Goal: Information Seeking & Learning: Learn about a topic

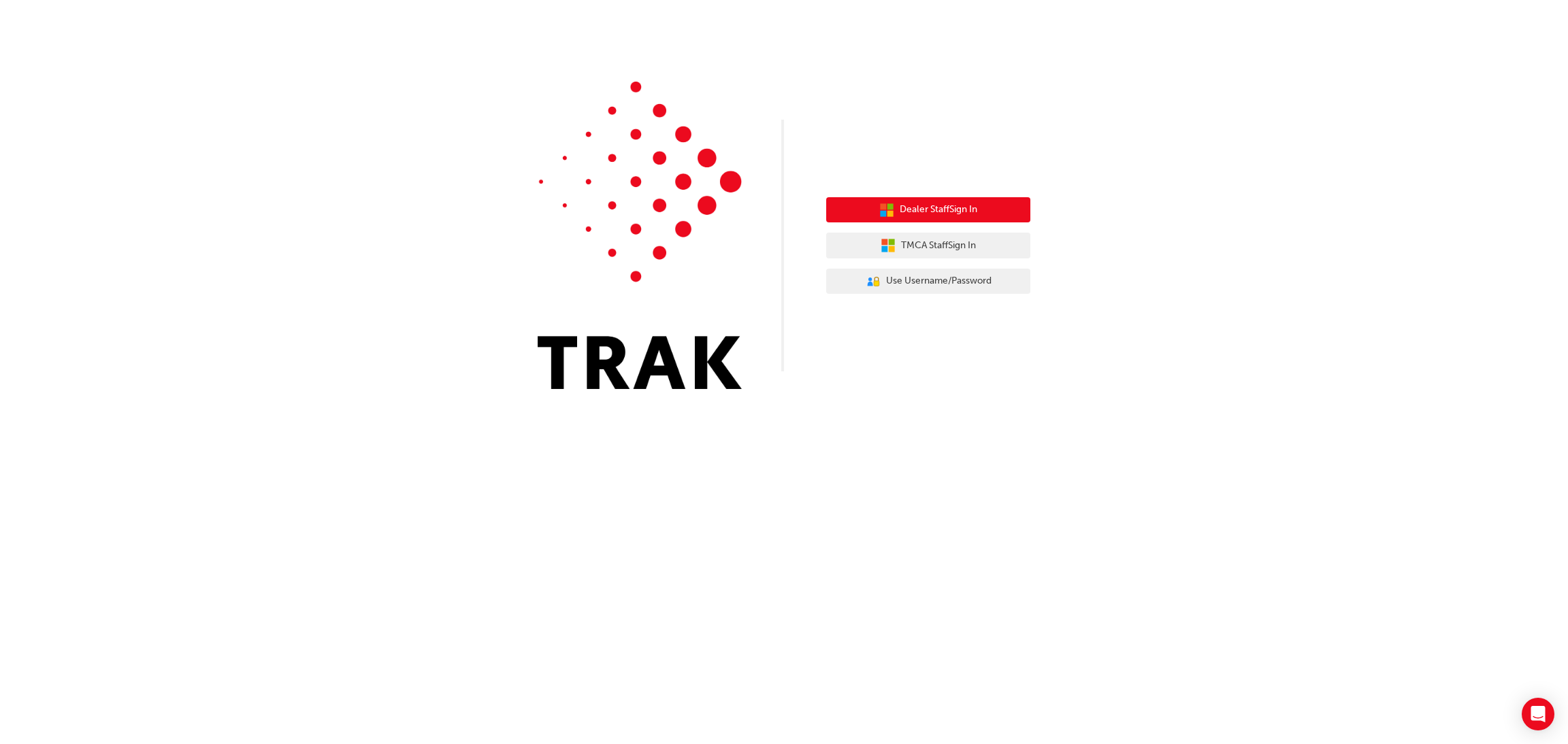
click at [922, 207] on span "Dealer Staff Sign In" at bounding box center [938, 209] width 78 height 16
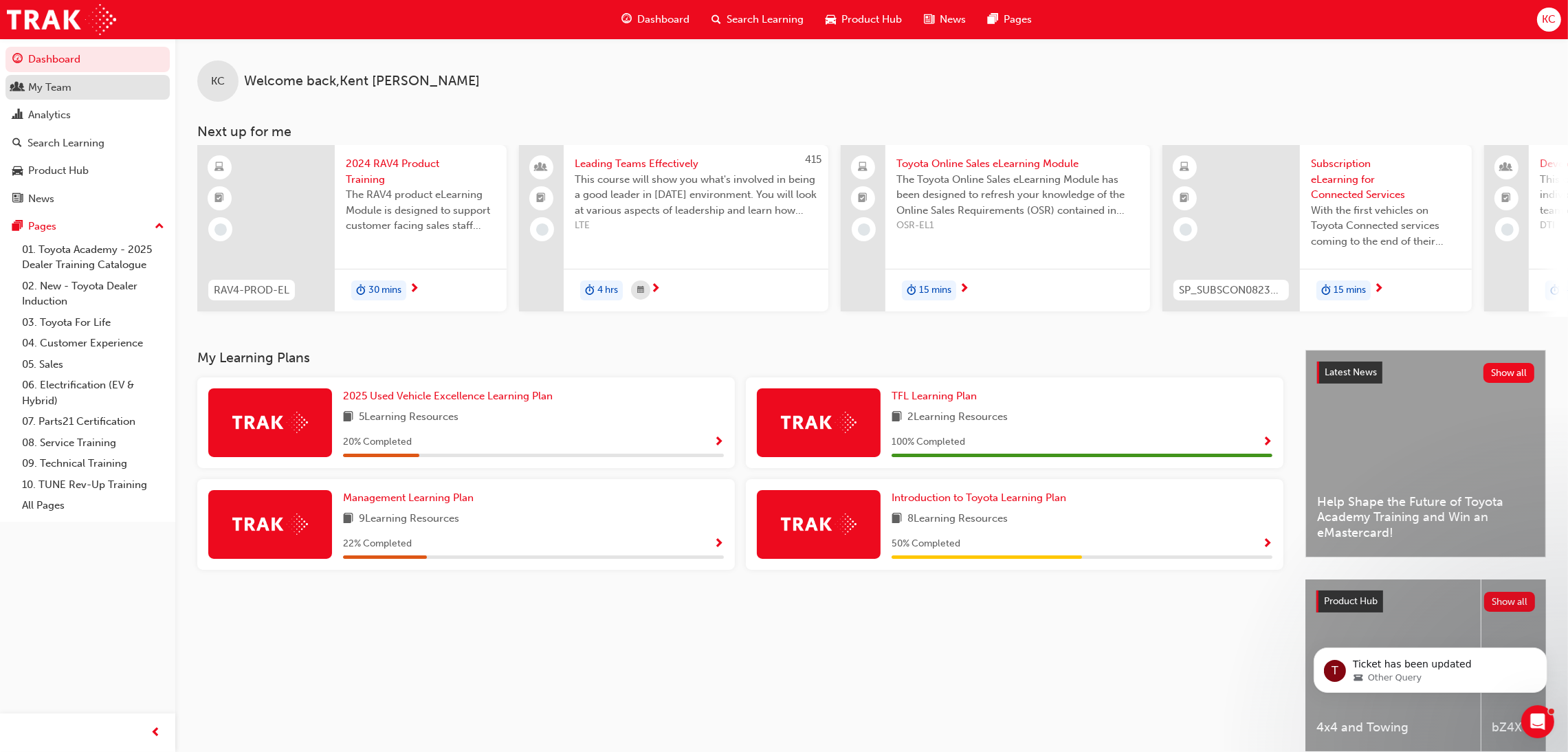
click at [54, 88] on div "My Team" at bounding box center [50, 87] width 43 height 16
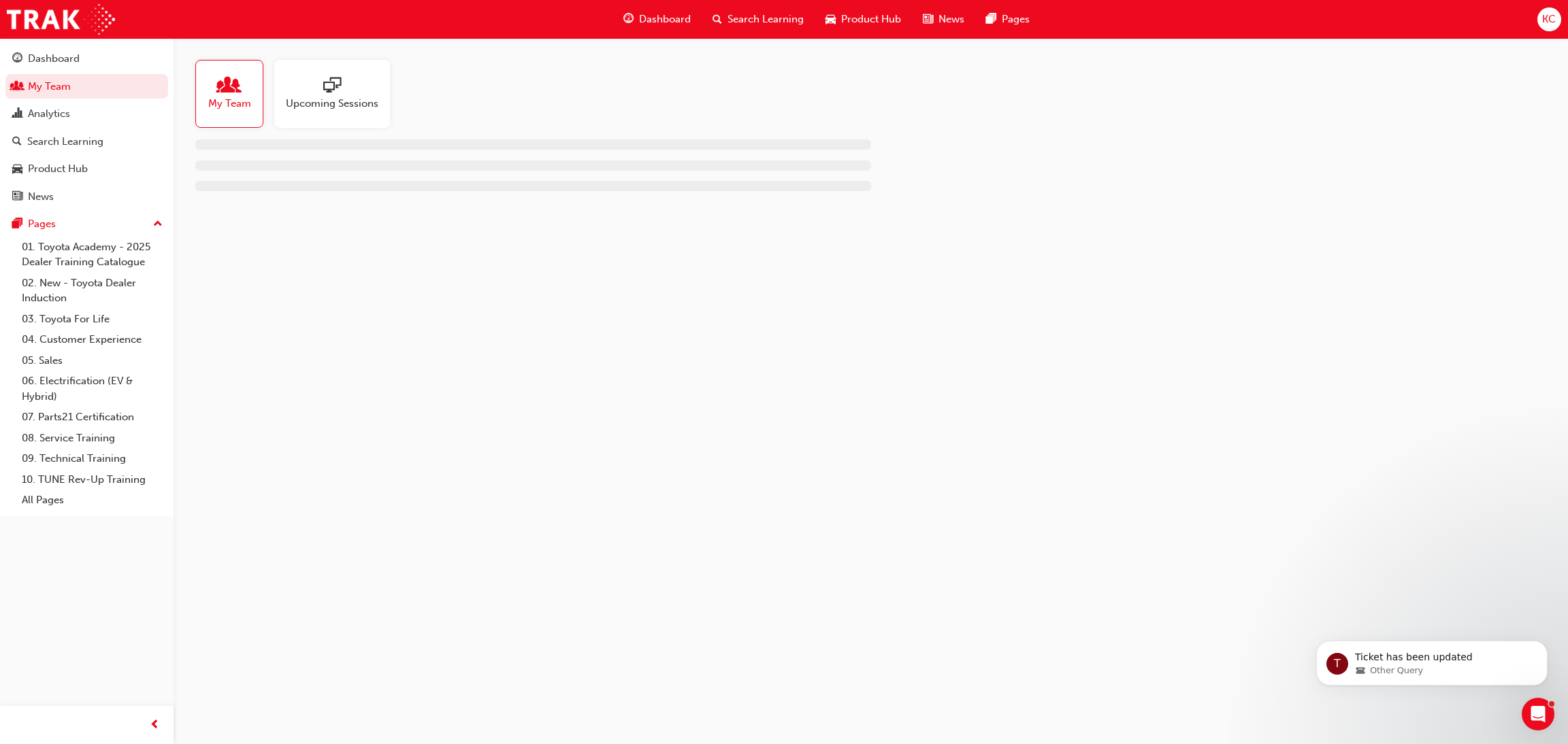
click at [223, 84] on span "people-icon" at bounding box center [229, 86] width 17 height 19
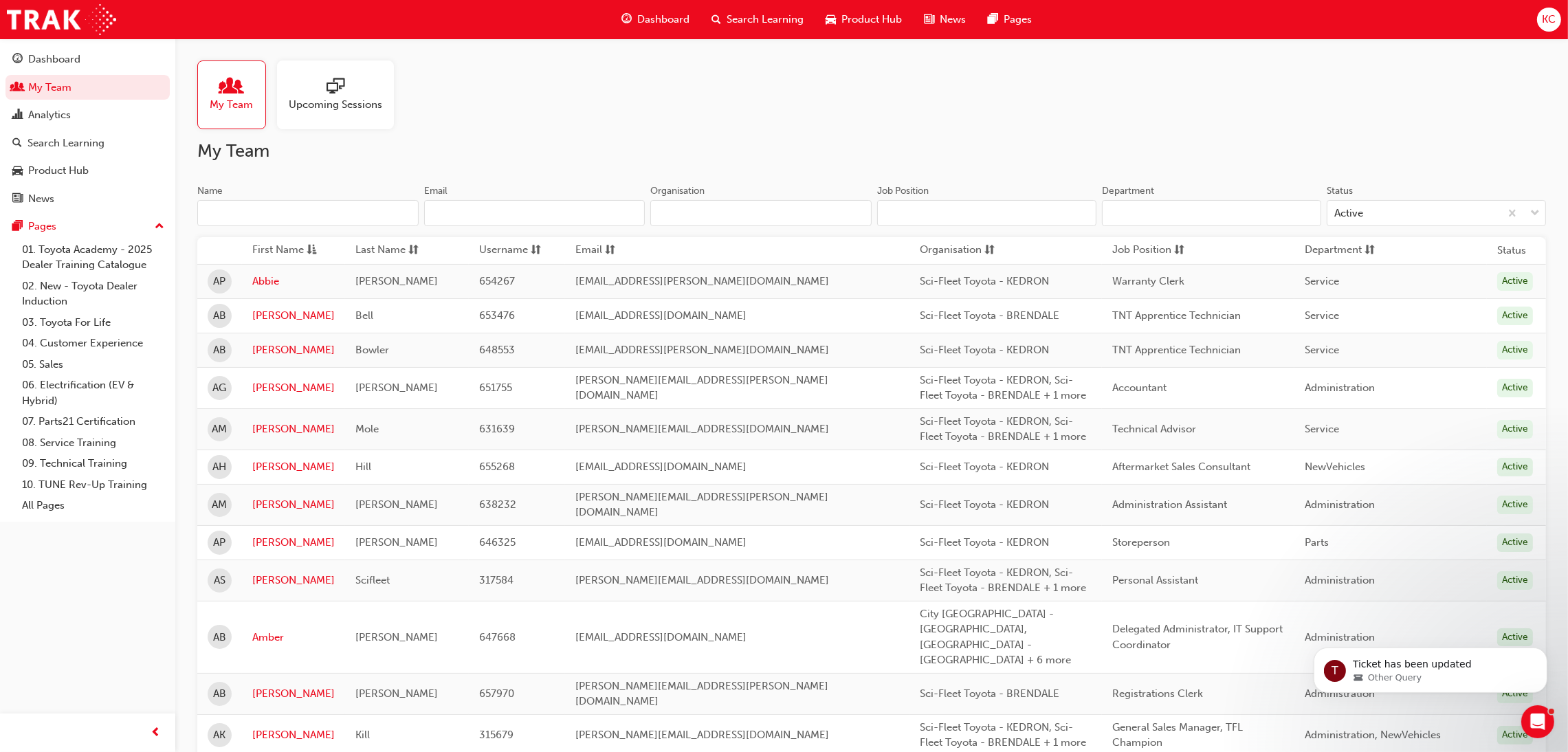
click at [247, 209] on input "Name" at bounding box center [308, 213] width 222 height 26
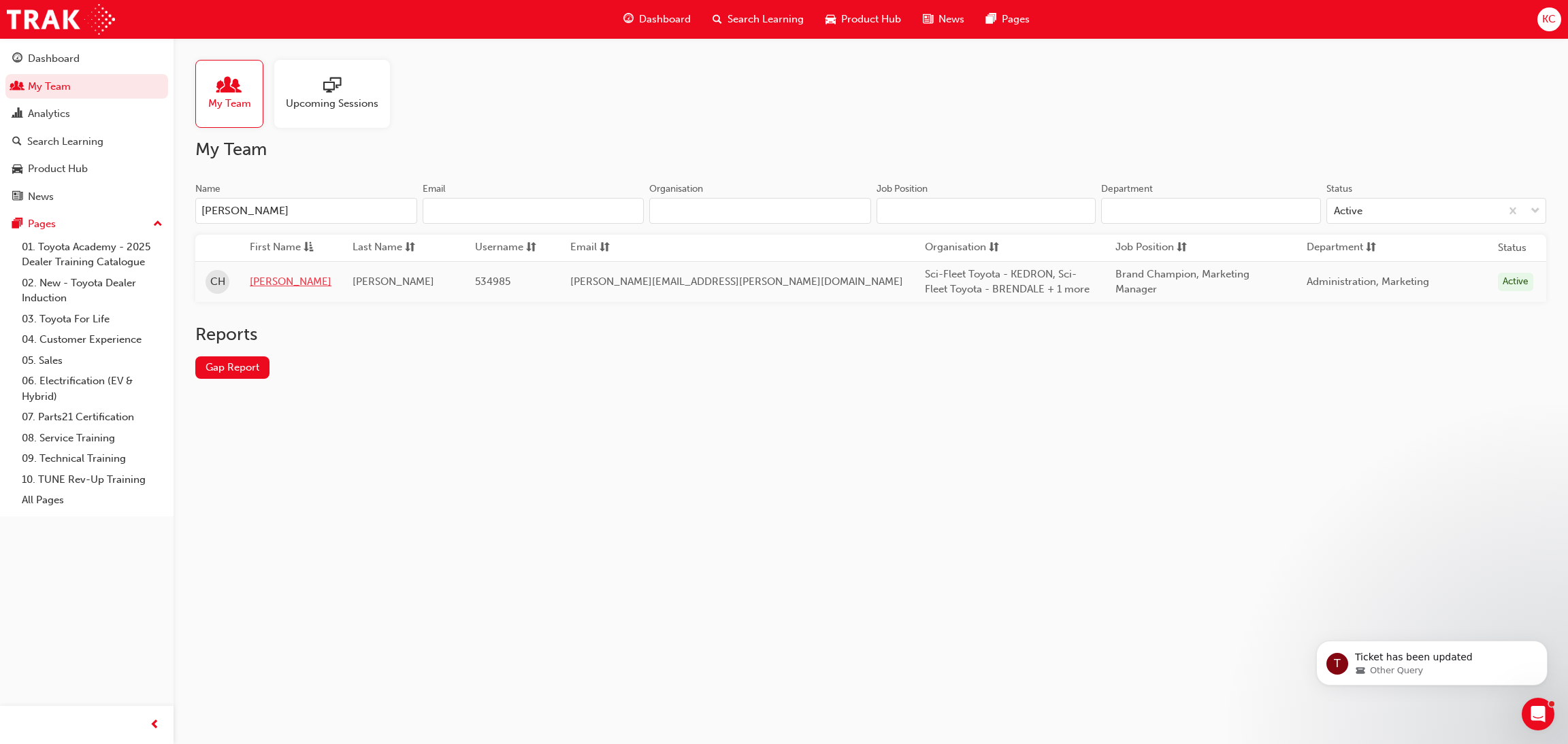
type input "Craig"
click at [268, 282] on link "Craig" at bounding box center [290, 282] width 81 height 16
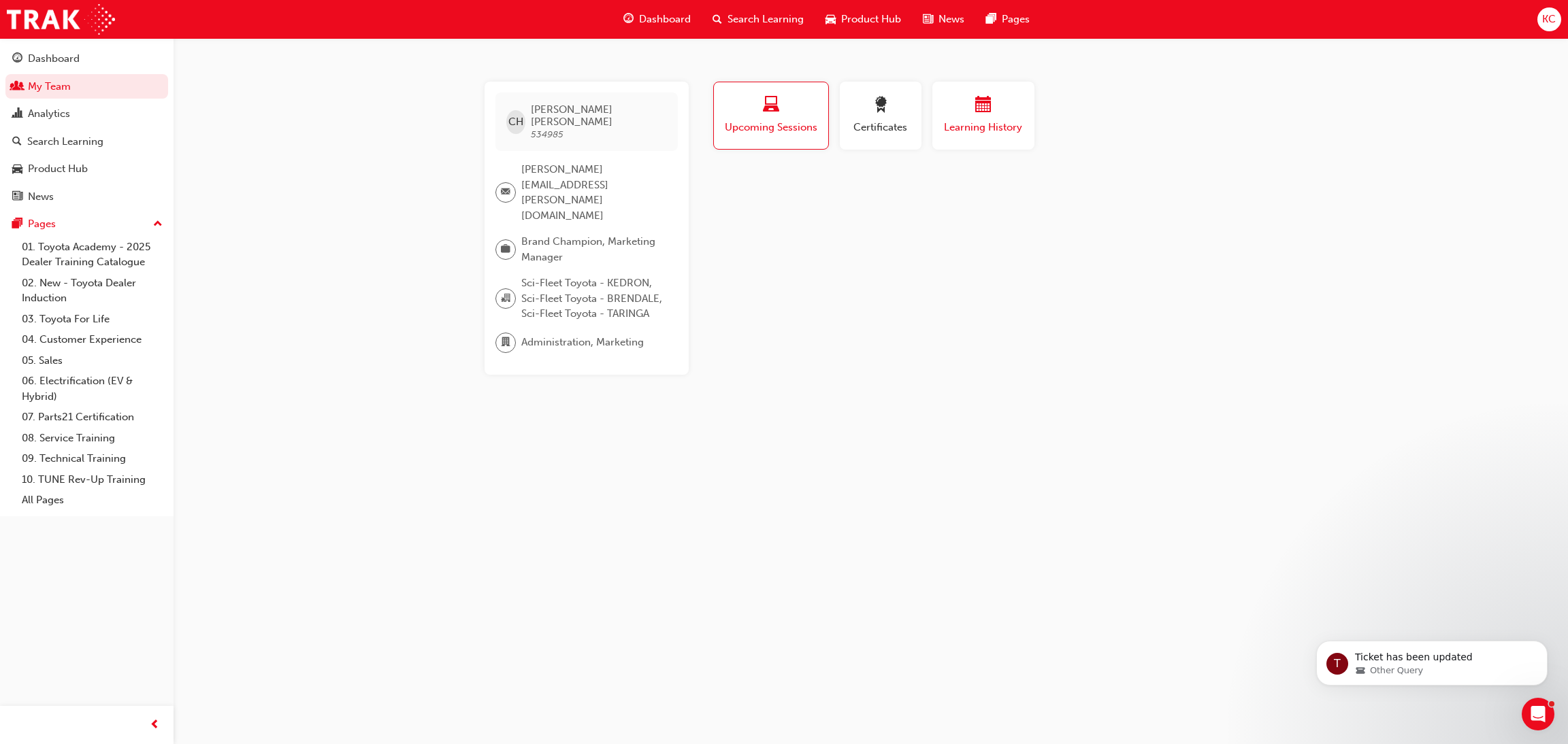
click at [956, 119] on div "Learning History" at bounding box center [983, 116] width 81 height 38
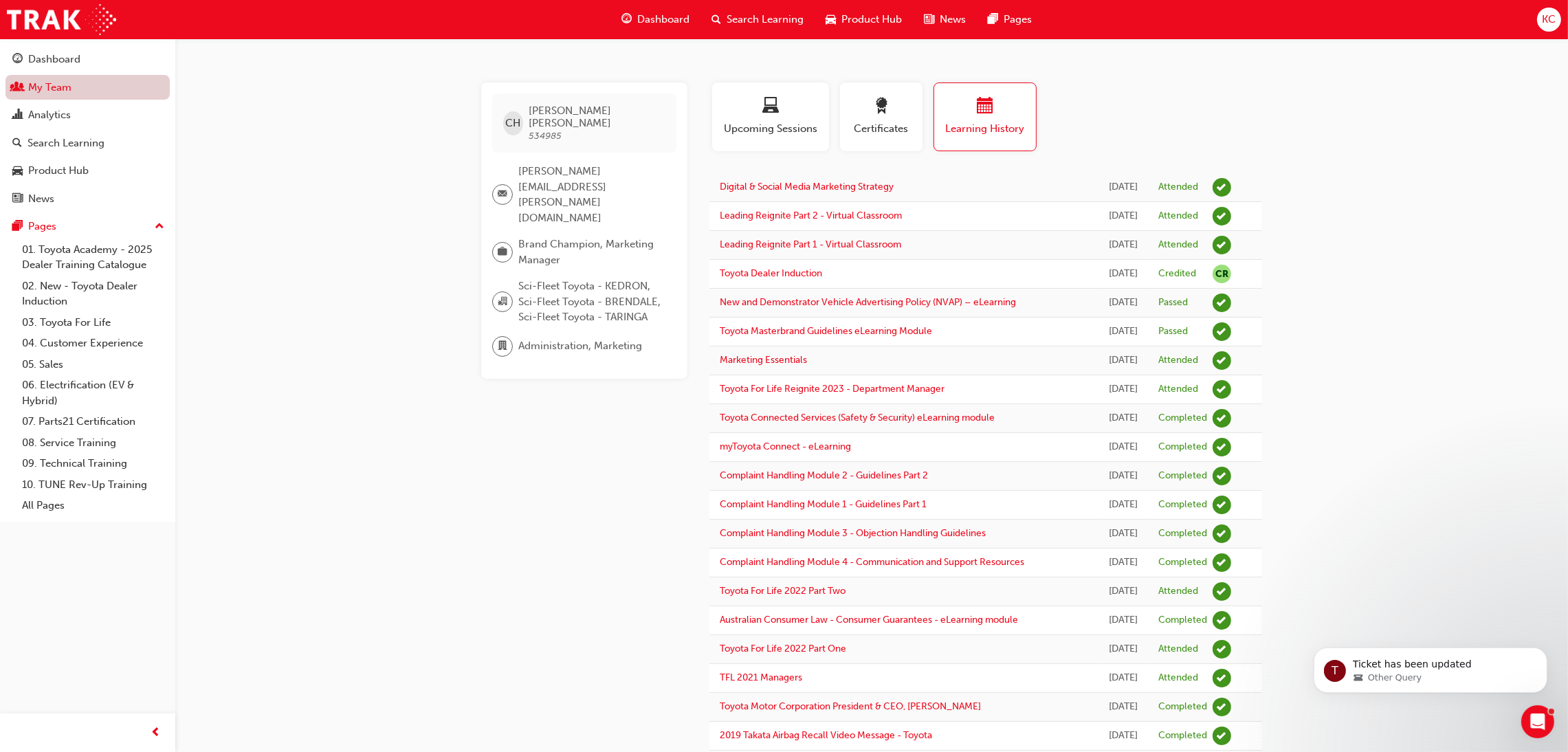
drag, startPoint x: 29, startPoint y: 88, endPoint x: 56, endPoint y: 82, distance: 27.7
click at [30, 88] on link "My Team" at bounding box center [88, 88] width 164 height 26
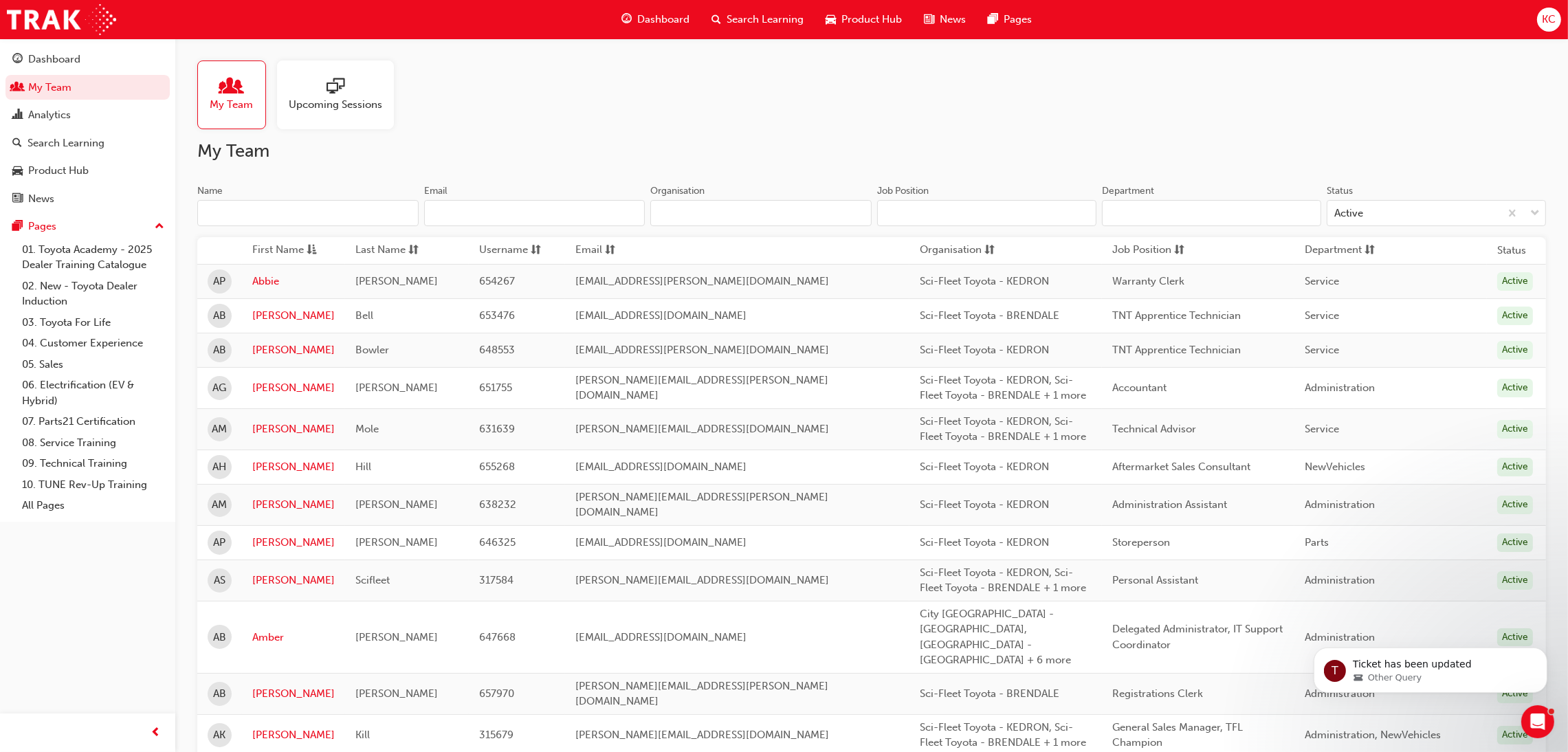
click at [331, 219] on input "Name" at bounding box center [308, 213] width 222 height 26
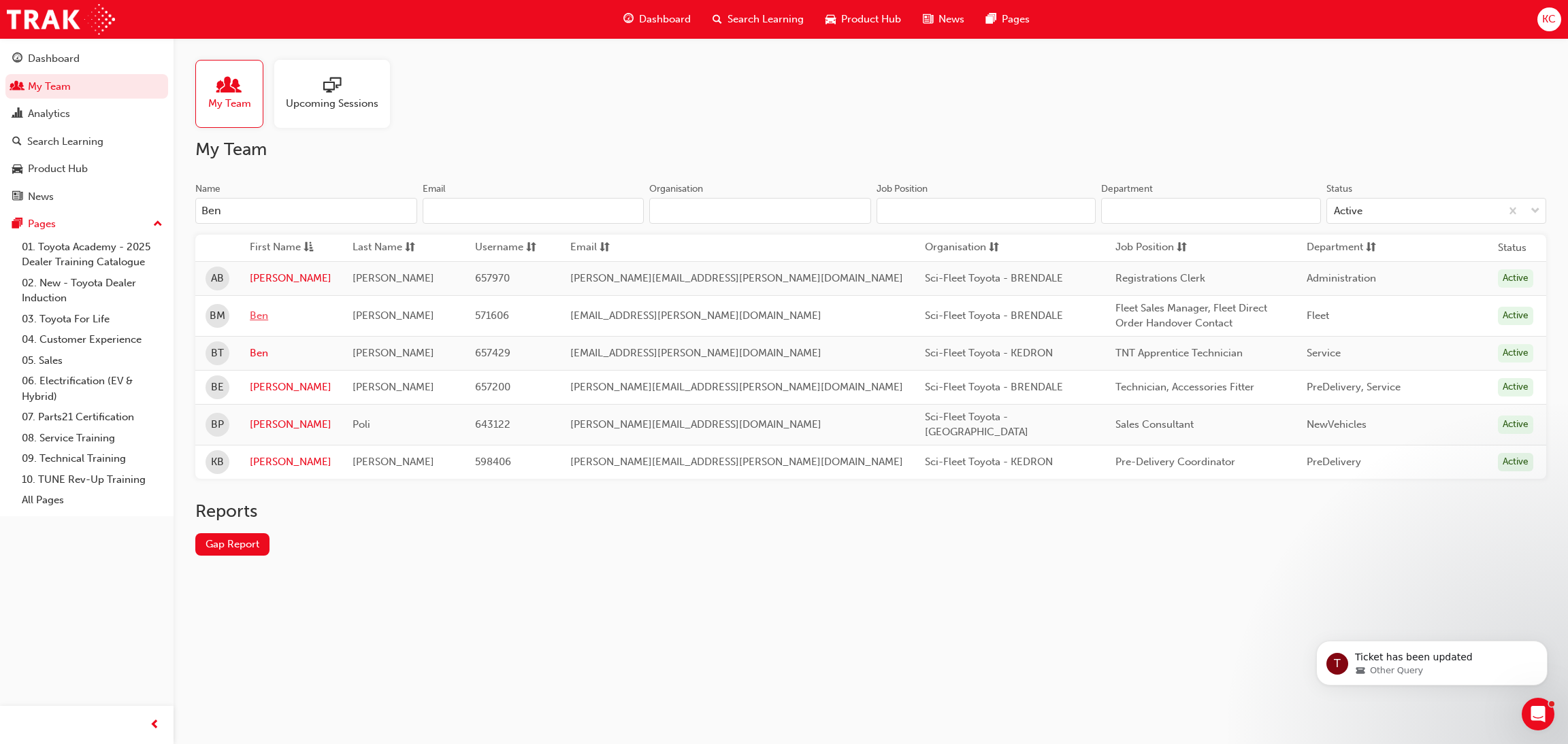
type input "Ben"
click at [268, 316] on link "Ben" at bounding box center [290, 315] width 81 height 16
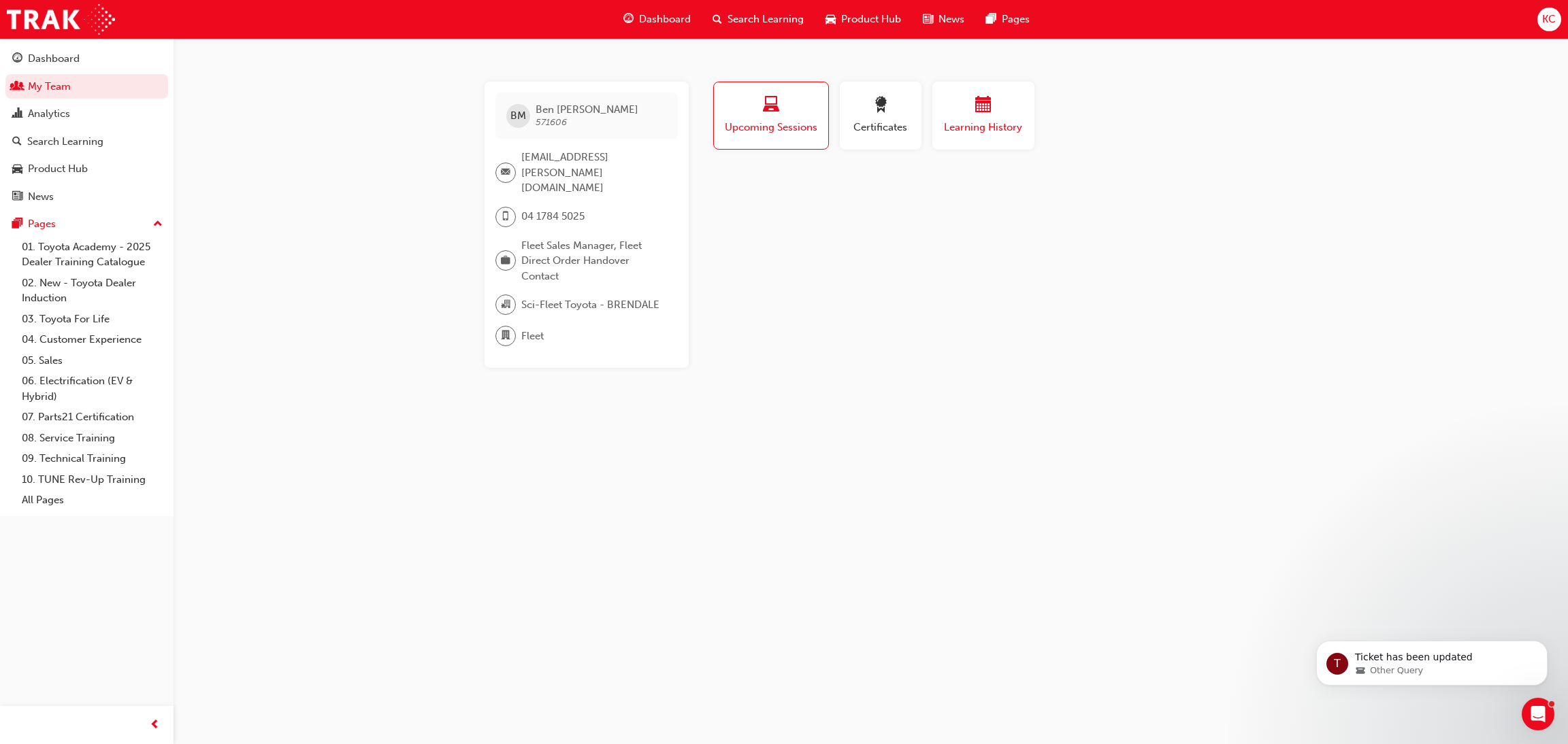
click at [986, 123] on span "Learning History" at bounding box center [983, 127] width 81 height 16
